Goal: Information Seeking & Learning: Find specific fact

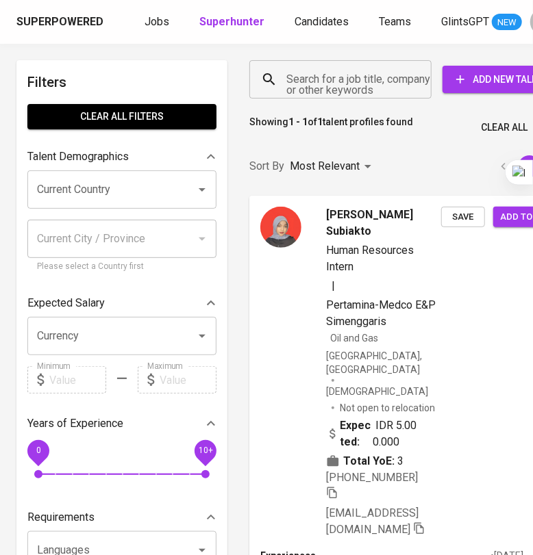
click at [332, 88] on input "Search for a job title, company or other keywords" at bounding box center [344, 79] width 122 height 26
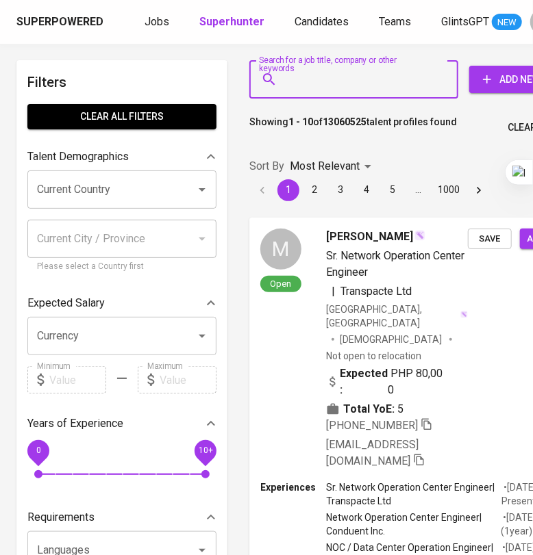
paste input "[EMAIL_ADDRESS][DOMAIN_NAME]"
type input "[EMAIL_ADDRESS][DOMAIN_NAME]"
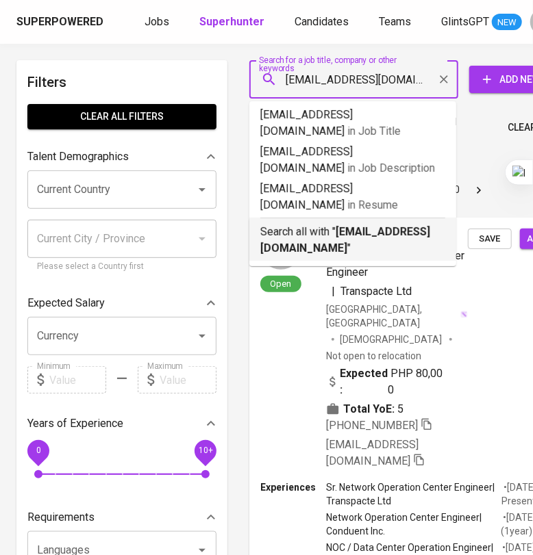
click at [366, 224] on p "Search all with " [EMAIL_ADDRESS][DOMAIN_NAME] "" at bounding box center [352, 240] width 185 height 33
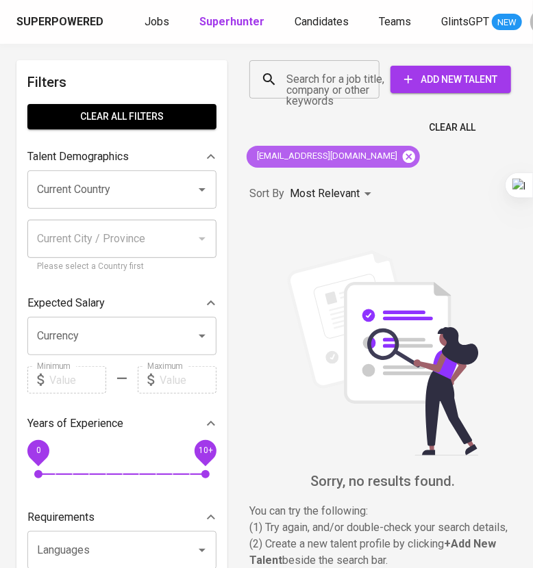
click at [401, 157] on icon at bounding box center [408, 156] width 15 height 15
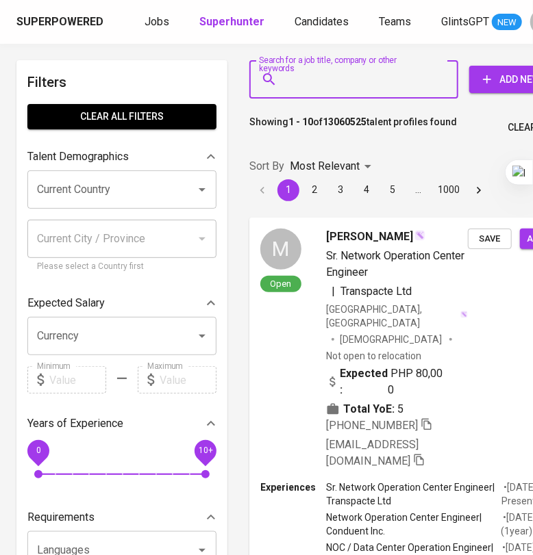
click at [345, 81] on input "Search for a job title, company or other keywords" at bounding box center [357, 79] width 149 height 26
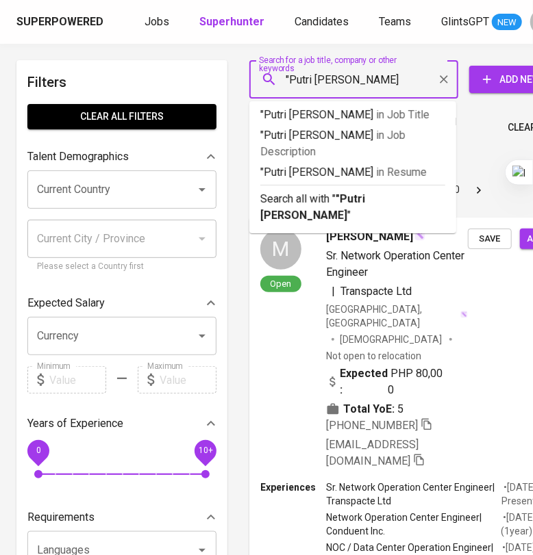
type input ""Putri [PERSON_NAME]""
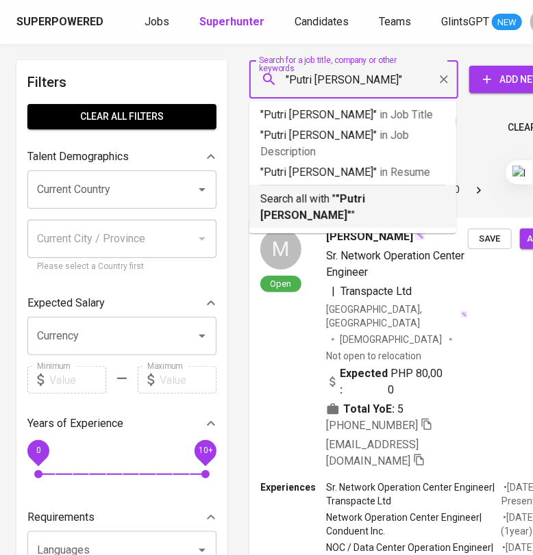
click at [358, 191] on p "Search all with " "Putri [PERSON_NAME]" "" at bounding box center [352, 207] width 185 height 33
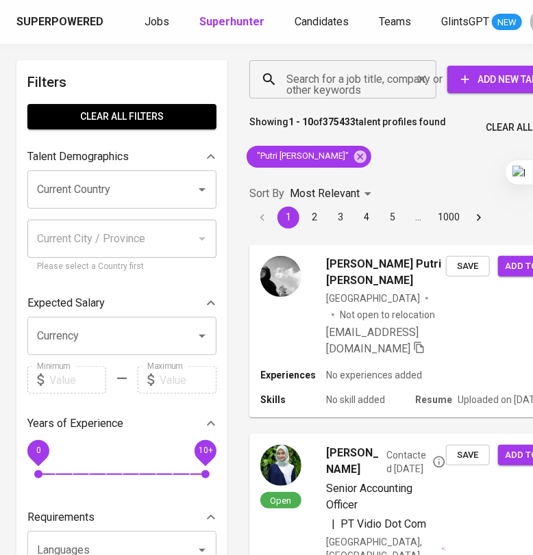
click at [322, 90] on input "Search for a job title, company or other keywords" at bounding box center [346, 79] width 127 height 26
click at [325, 85] on input "Search for a job title, company or other keywords" at bounding box center [346, 79] width 127 height 26
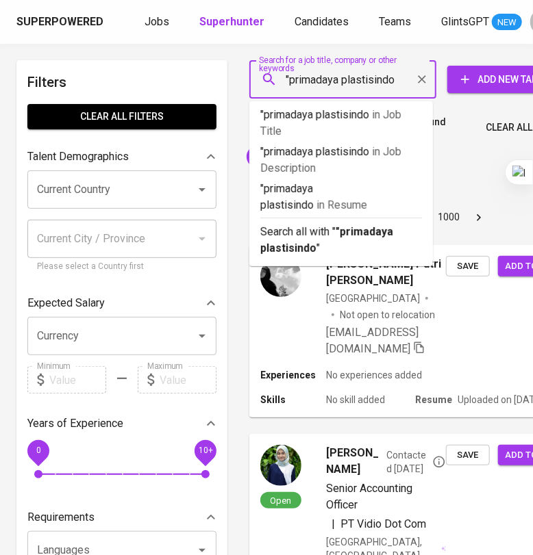
type input ""primadaya plastisindo""
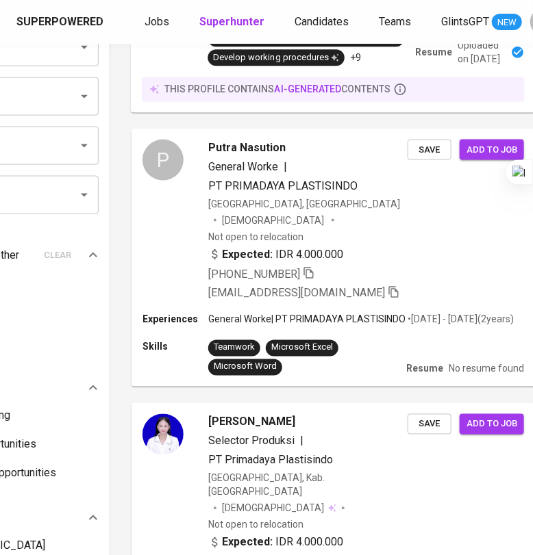
scroll to position [0, 118]
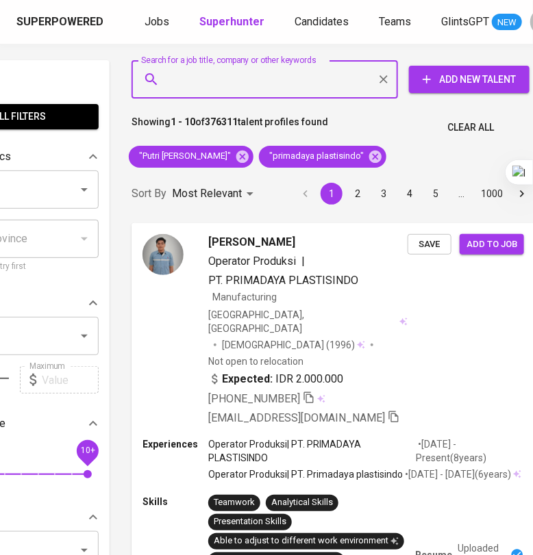
click at [250, 81] on input "Search for a job title, company or other keywords" at bounding box center [268, 79] width 206 height 26
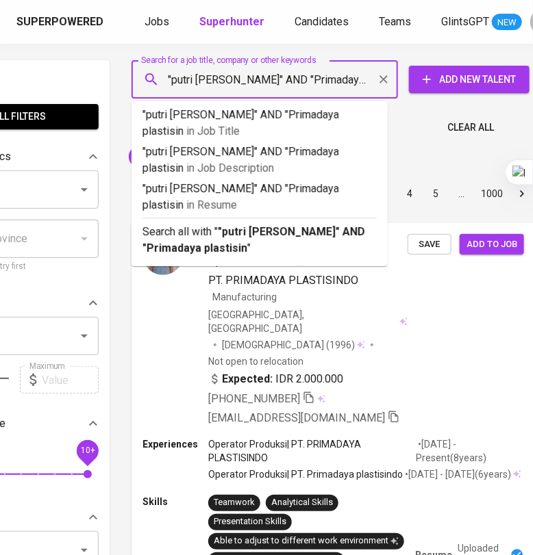
scroll to position [0, 0]
type input ""putri [PERSON_NAME]" AND "Primadaya plastisindo""
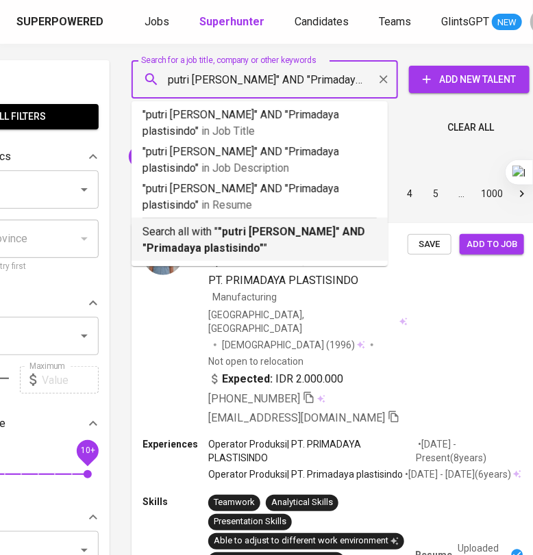
click at [233, 248] on p "Search all with " "putri [PERSON_NAME]" AND "Primadaya plastisindo" "" at bounding box center [259, 240] width 234 height 33
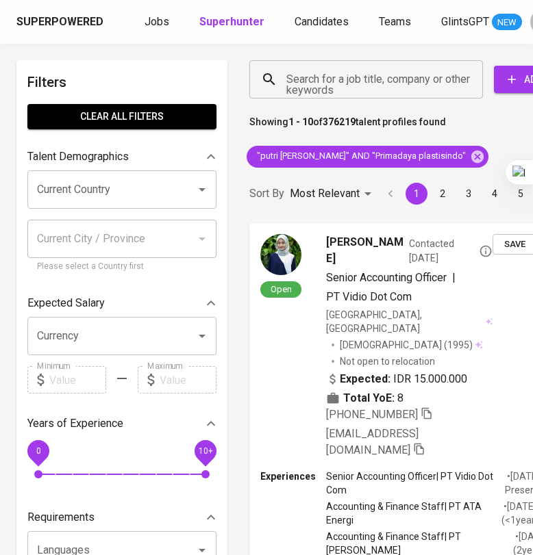
scroll to position [4025, 93]
